Goal: Task Accomplishment & Management: Manage account settings

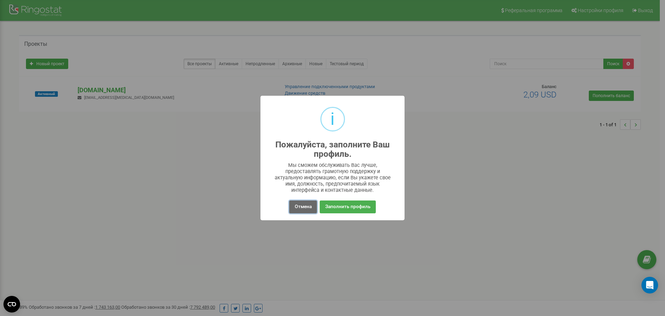
click at [305, 210] on button "Отмена" at bounding box center [302, 206] width 27 height 13
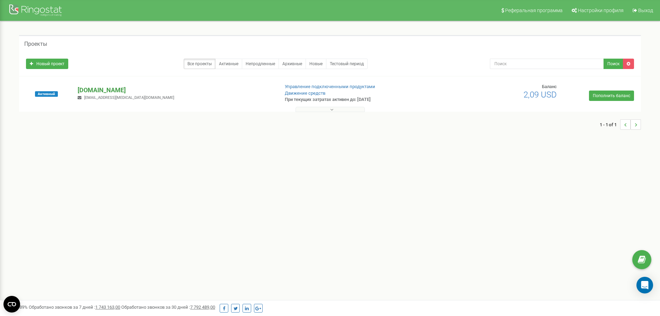
click at [97, 91] on p "[DOMAIN_NAME]" at bounding box center [176, 90] width 196 height 9
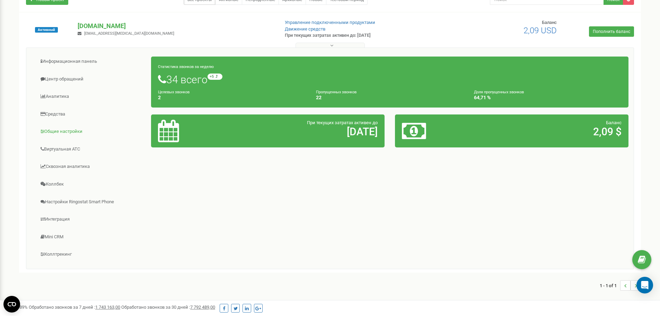
scroll to position [69, 0]
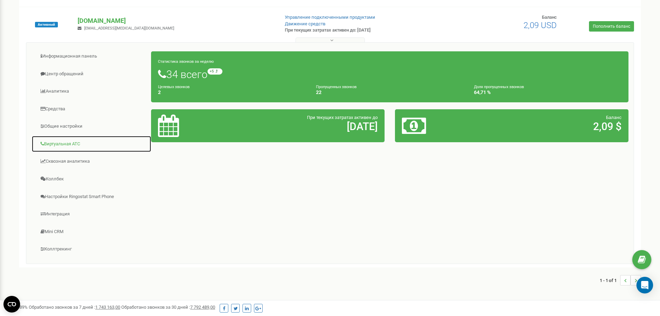
click at [67, 144] on link "Виртуальная АТС" at bounding box center [92, 143] width 120 height 17
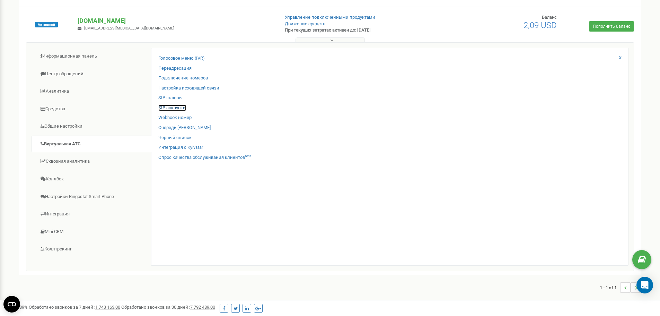
click at [175, 108] on link "SIP аккаунты" at bounding box center [172, 108] width 28 height 7
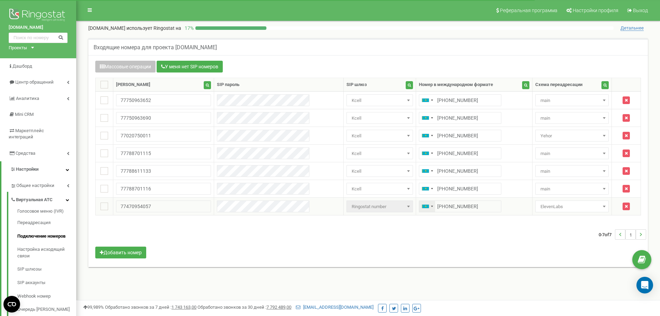
click at [419, 208] on div "+77470954057" at bounding box center [460, 206] width 82 height 12
click at [446, 134] on input "+77020750011" at bounding box center [460, 136] width 82 height 12
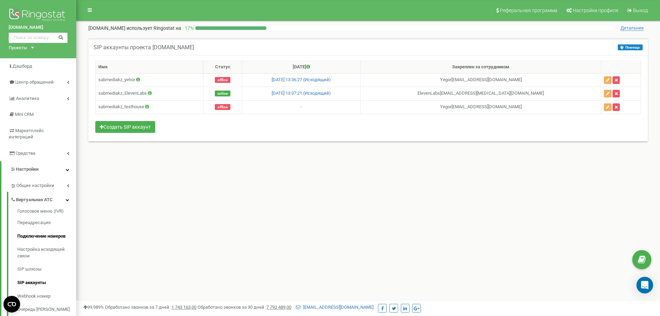
click at [35, 231] on link "Подключение номеров" at bounding box center [46, 236] width 59 height 14
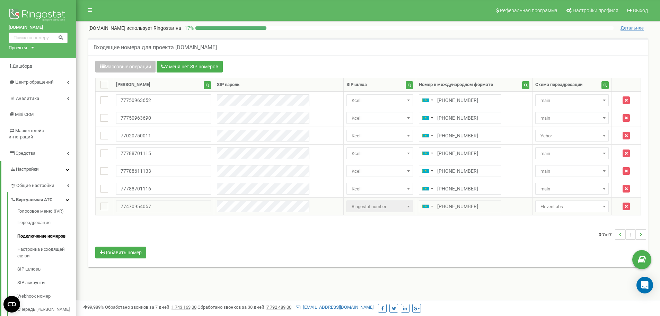
click at [182, 212] on td "77470954057" at bounding box center [163, 207] width 101 height 18
click at [145, 140] on input "77020750011" at bounding box center [163, 136] width 95 height 12
click at [359, 221] on div "Массовые операции У меня нет SIP номеров Настройка Выберите настройку для редак…" at bounding box center [368, 160] width 556 height 199
